Goal: Task Accomplishment & Management: Complete application form

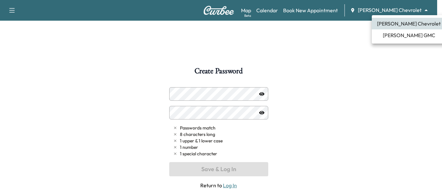
click at [425, 12] on body "Support Log Out Map Beta Calendar Book New Appointment [PERSON_NAME] Chevrolet …" at bounding box center [221, 98] width 442 height 196
click at [406, 36] on span "[PERSON_NAME] GMC" at bounding box center [409, 35] width 52 height 8
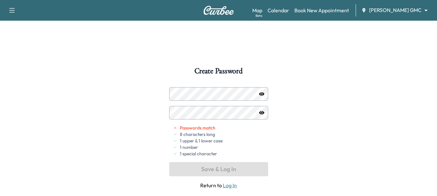
click at [262, 94] on icon "button" at bounding box center [261, 94] width 5 height 4
click at [298, 126] on div "Create Password Passwords match 8 characters long 1 upper & 1 lower case 1 numb…" at bounding box center [218, 165] width 437 height 196
click at [320, 110] on div "Create Password Passwords match 8 characters long 1 upper & 1 lower case 1 numb…" at bounding box center [218, 165] width 437 height 196
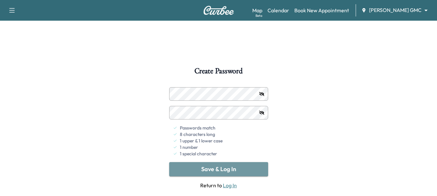
click at [228, 171] on button "Save & Log In" at bounding box center [218, 169] width 99 height 14
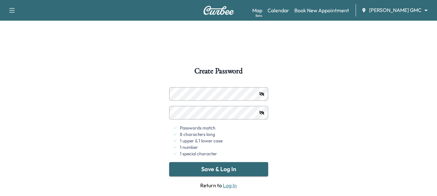
click at [233, 185] on link "Log In" at bounding box center [230, 185] width 14 height 6
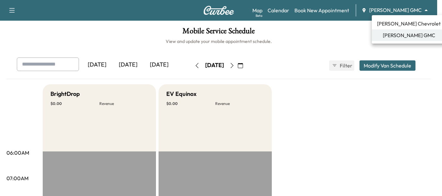
click at [424, 11] on body "Support Log Out Map Beta Calendar Book New Appointment Mauer GMC ******** ​ Mob…" at bounding box center [221, 98] width 442 height 196
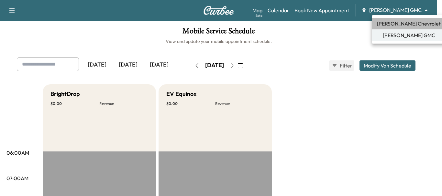
click at [408, 26] on span "[PERSON_NAME] Chevrolet" at bounding box center [409, 24] width 64 height 8
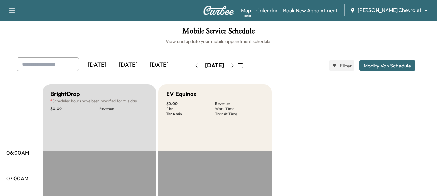
click at [235, 65] on icon "button" at bounding box center [231, 65] width 5 height 5
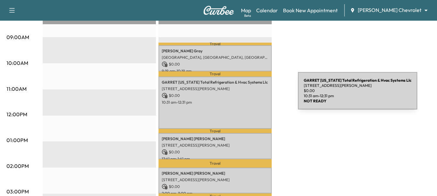
scroll to position [194, 0]
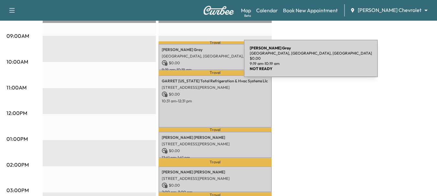
click at [195, 62] on p "$ 0.00" at bounding box center [215, 63] width 107 height 6
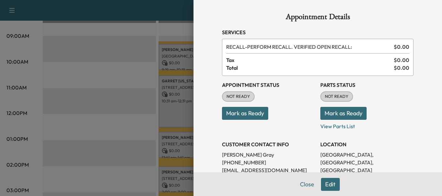
click at [94, 93] on div at bounding box center [221, 98] width 442 height 196
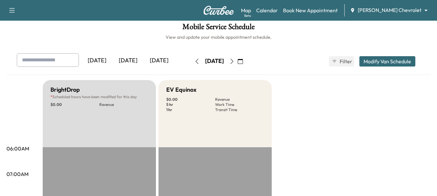
scroll to position [0, 0]
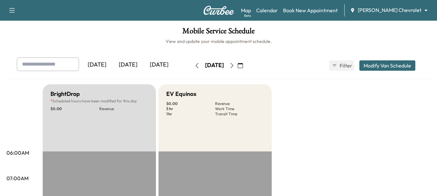
click at [235, 65] on icon "button" at bounding box center [231, 65] width 5 height 5
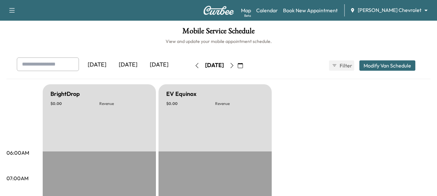
click at [235, 65] on icon "button" at bounding box center [231, 65] width 5 height 5
click at [235, 66] on icon "button" at bounding box center [231, 65] width 5 height 5
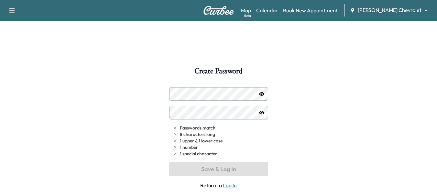
click at [231, 188] on link "Log In" at bounding box center [230, 185] width 14 height 6
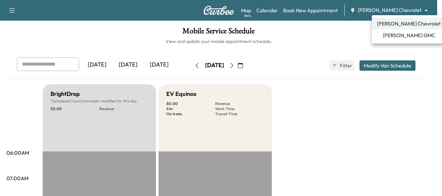
click at [423, 11] on body "Support Log Out Map Beta Calendar Book New Appointment [PERSON_NAME] Chevrolet …" at bounding box center [221, 98] width 442 height 196
click at [412, 23] on span "[PERSON_NAME] Chevrolet" at bounding box center [409, 24] width 64 height 8
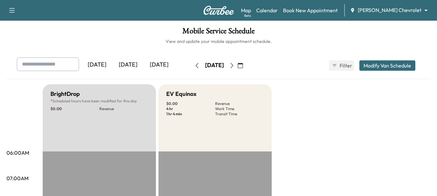
click at [243, 65] on icon "button" at bounding box center [240, 65] width 5 height 5
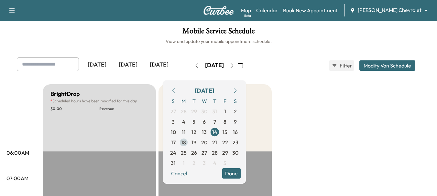
click at [186, 143] on span "18" at bounding box center [183, 143] width 5 height 8
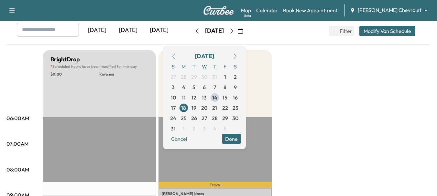
scroll to position [32, 0]
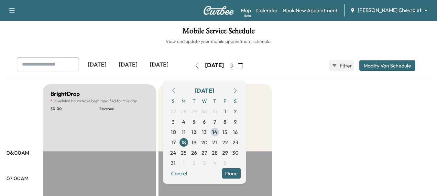
click at [416, 14] on div "Map Beta Calendar Book New Appointment [PERSON_NAME] Chevrolet ******** ​" at bounding box center [336, 10] width 191 height 12
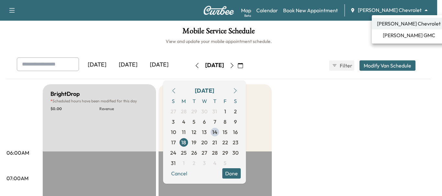
click at [424, 10] on body "Support Log Out Map Beta Calendar Book New Appointment [PERSON_NAME] Chevrolet …" at bounding box center [221, 98] width 442 height 196
click at [394, 35] on span "[PERSON_NAME] GMC" at bounding box center [409, 35] width 52 height 8
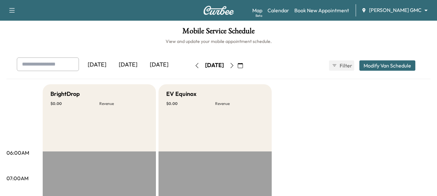
click at [243, 66] on icon "button" at bounding box center [240, 65] width 5 height 5
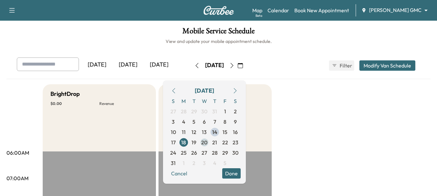
click at [207, 143] on span "20" at bounding box center [204, 143] width 6 height 8
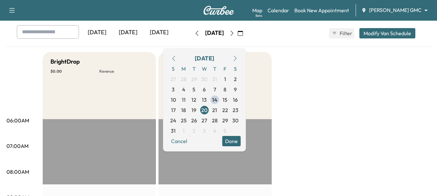
click at [241, 142] on button "Done" at bounding box center [231, 141] width 18 height 10
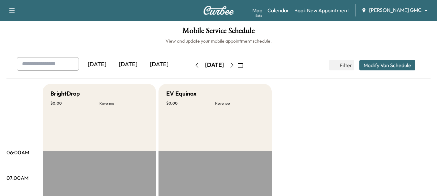
scroll to position [0, 0]
click at [334, 11] on link "Book New Appointment" at bounding box center [321, 10] width 55 height 8
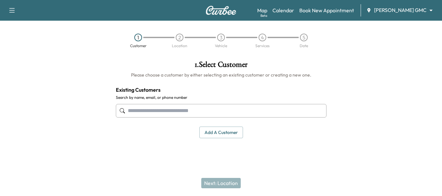
click at [145, 113] on input "text" at bounding box center [221, 111] width 211 height 14
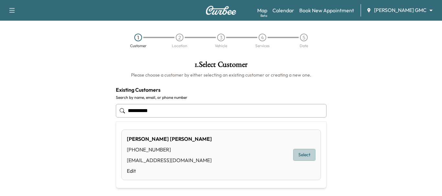
click at [301, 156] on button "Select" at bounding box center [304, 155] width 22 height 12
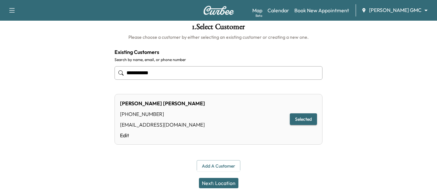
scroll to position [39, 0]
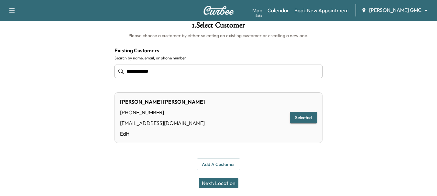
type input "**********"
click at [220, 164] on button "Add a customer" at bounding box center [219, 165] width 44 height 12
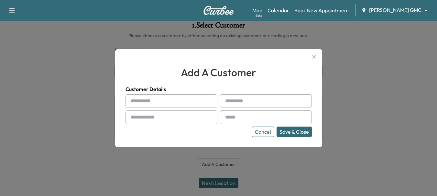
click at [269, 134] on button "Cancel" at bounding box center [263, 132] width 22 height 10
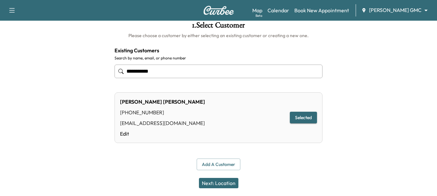
click at [229, 184] on button "Next: Location" at bounding box center [218, 183] width 39 height 10
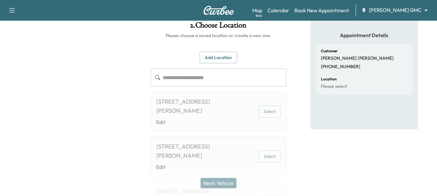
click at [195, 82] on input "text" at bounding box center [225, 78] width 124 height 18
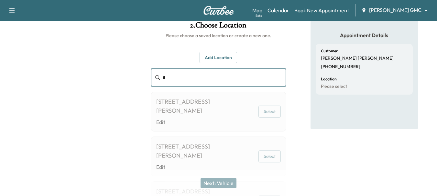
scroll to position [27, 0]
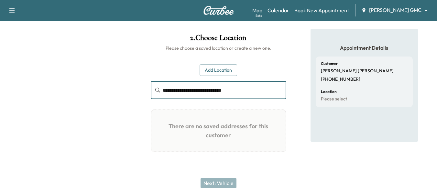
type input "**********"
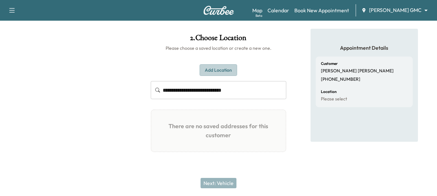
click at [221, 73] on button "Add Location" at bounding box center [219, 70] width 38 height 12
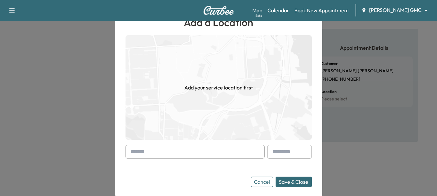
click at [173, 157] on input "text" at bounding box center [195, 152] width 139 height 14
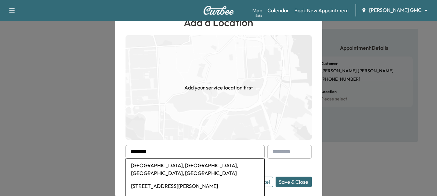
click at [176, 164] on li "[GEOGRAPHIC_DATA], [GEOGRAPHIC_DATA], [GEOGRAPHIC_DATA], [GEOGRAPHIC_DATA]" at bounding box center [195, 169] width 138 height 21
type input "**********"
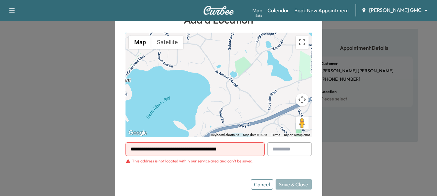
click at [297, 184] on div "Cancel Save & Close" at bounding box center [281, 185] width 61 height 10
click at [264, 184] on button "Cancel" at bounding box center [262, 185] width 22 height 10
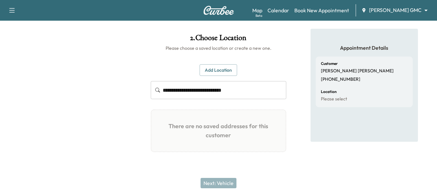
click at [227, 72] on button "Add Location" at bounding box center [219, 70] width 38 height 12
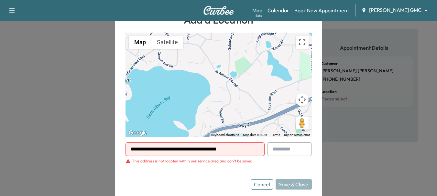
click at [290, 191] on div "**********" at bounding box center [218, 98] width 207 height 204
click at [294, 185] on div "Cancel Save & Close" at bounding box center [281, 185] width 61 height 10
click at [297, 170] on form "**********" at bounding box center [219, 166] width 186 height 47
click at [303, 186] on div "Cancel Save & Close" at bounding box center [281, 185] width 61 height 10
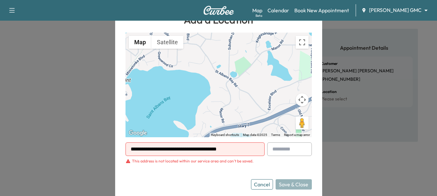
click at [303, 186] on div "Cancel Save & Close" at bounding box center [281, 185] width 61 height 10
click at [365, 145] on div at bounding box center [218, 98] width 437 height 196
